Goal: Information Seeking & Learning: Learn about a topic

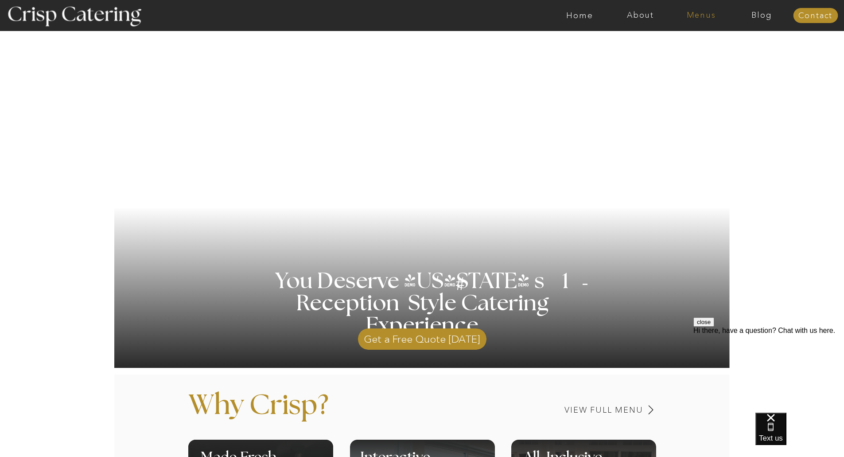
click at [691, 16] on nav "Menus" at bounding box center [701, 15] width 61 height 9
click at [692, 56] on nav "Winter (Sep-Feb)" at bounding box center [700, 52] width 73 height 8
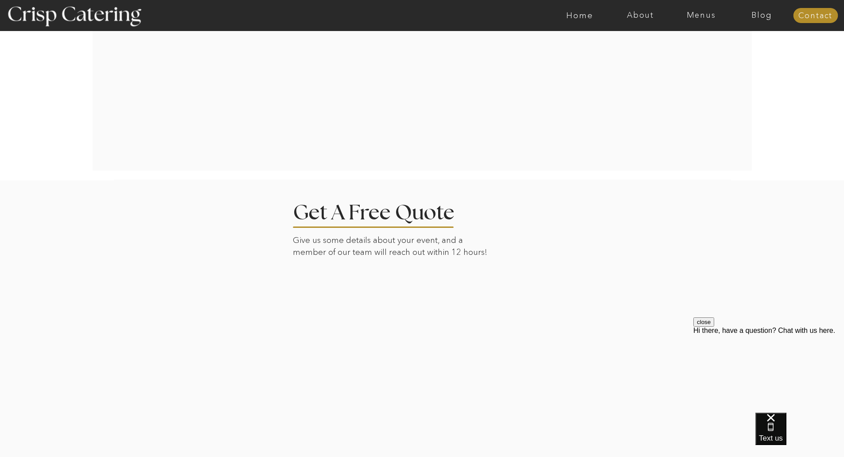
scroll to position [1868, 0]
click at [704, 11] on nav "Menus" at bounding box center [701, 15] width 61 height 9
click at [704, 64] on nav "Four Course Dream" at bounding box center [703, 64] width 79 height 8
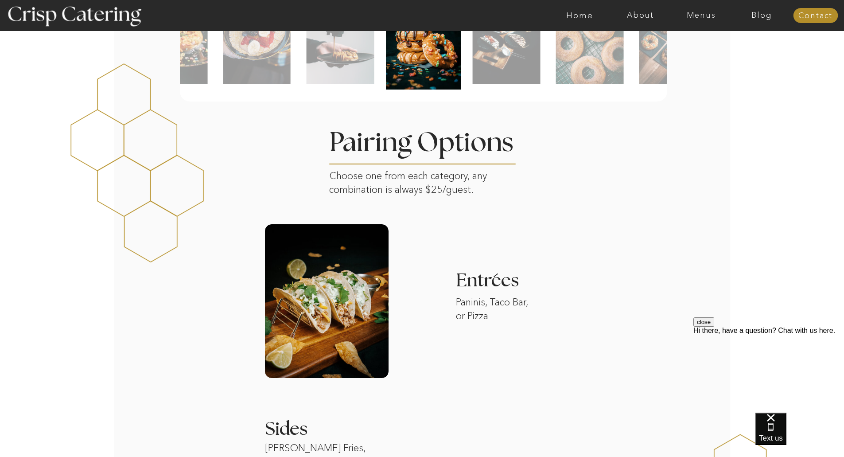
scroll to position [854, 0]
